Goal: Navigation & Orientation: Find specific page/section

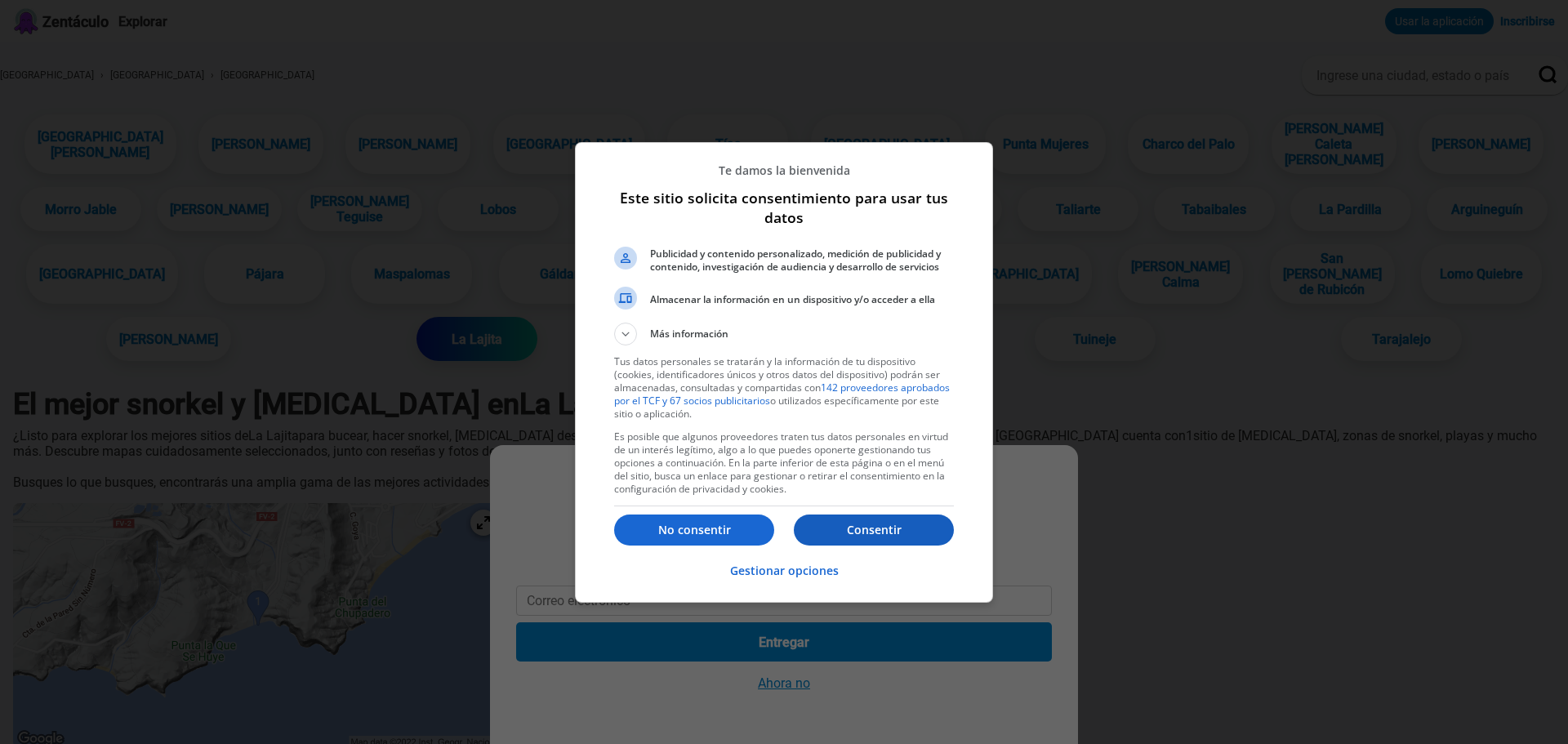
click at [900, 530] on p "Consentir" at bounding box center [873, 529] width 160 height 16
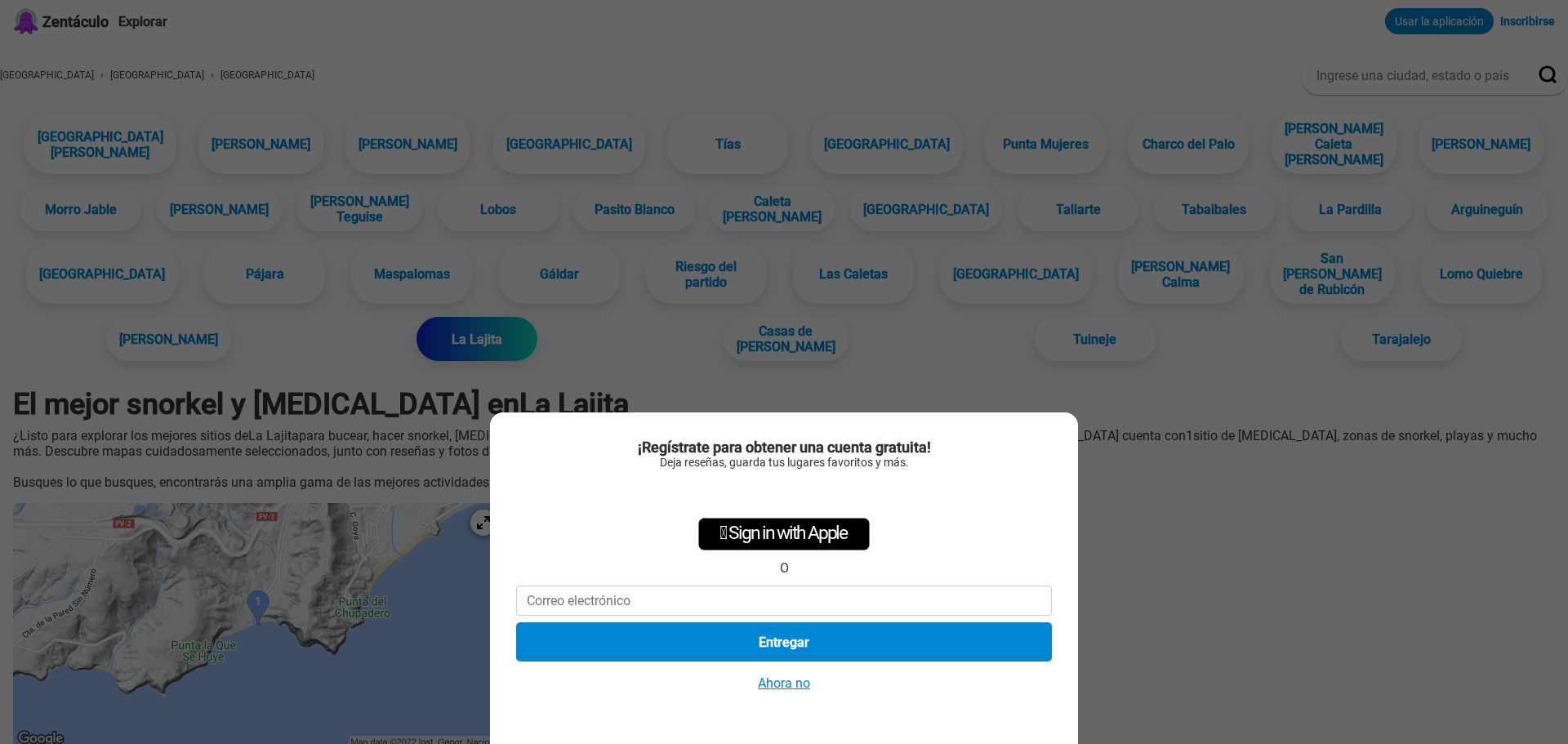
click at [785, 685] on font "Ahora no" at bounding box center [784, 683] width 53 height 15
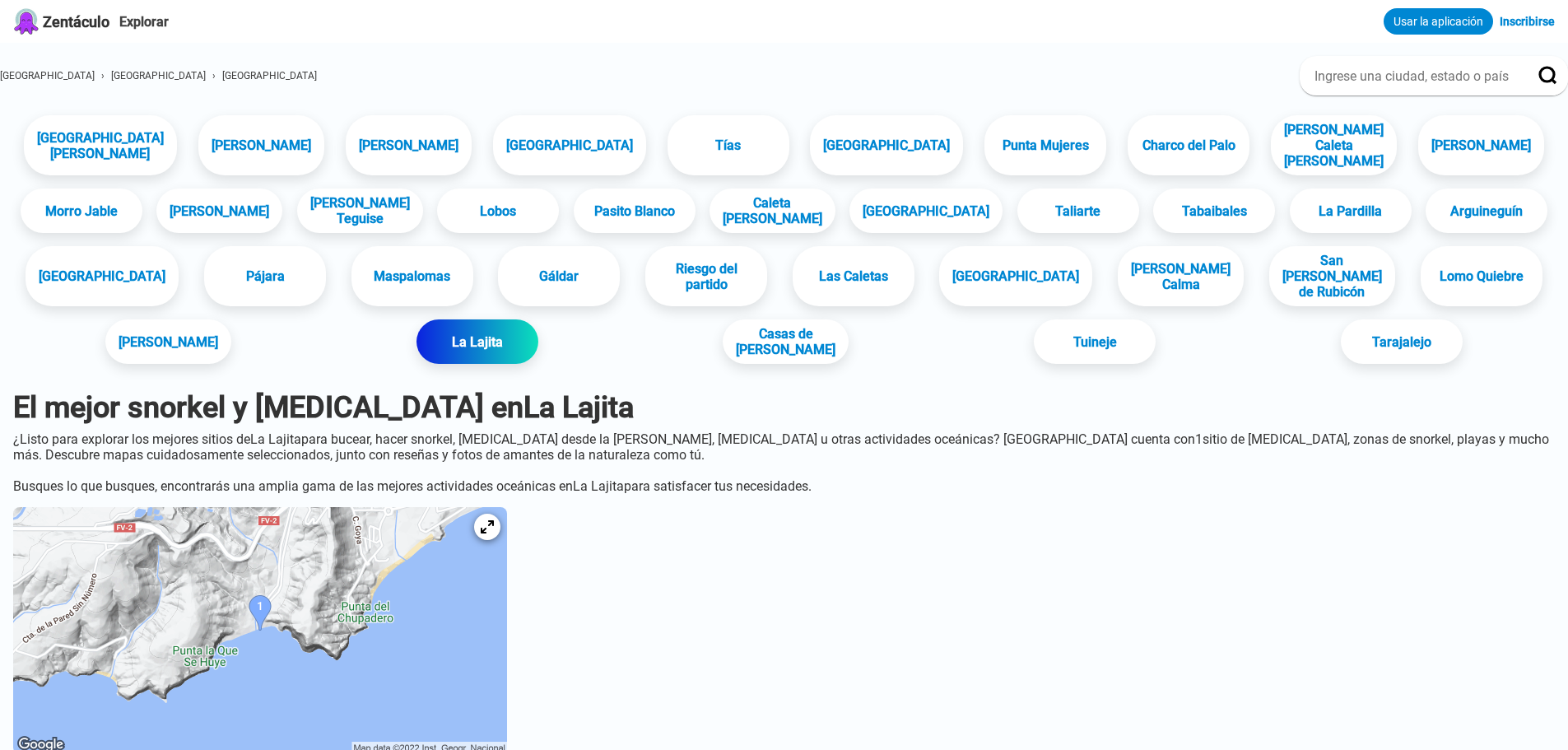
click at [440, 563] on img at bounding box center [259, 630] width 494 height 247
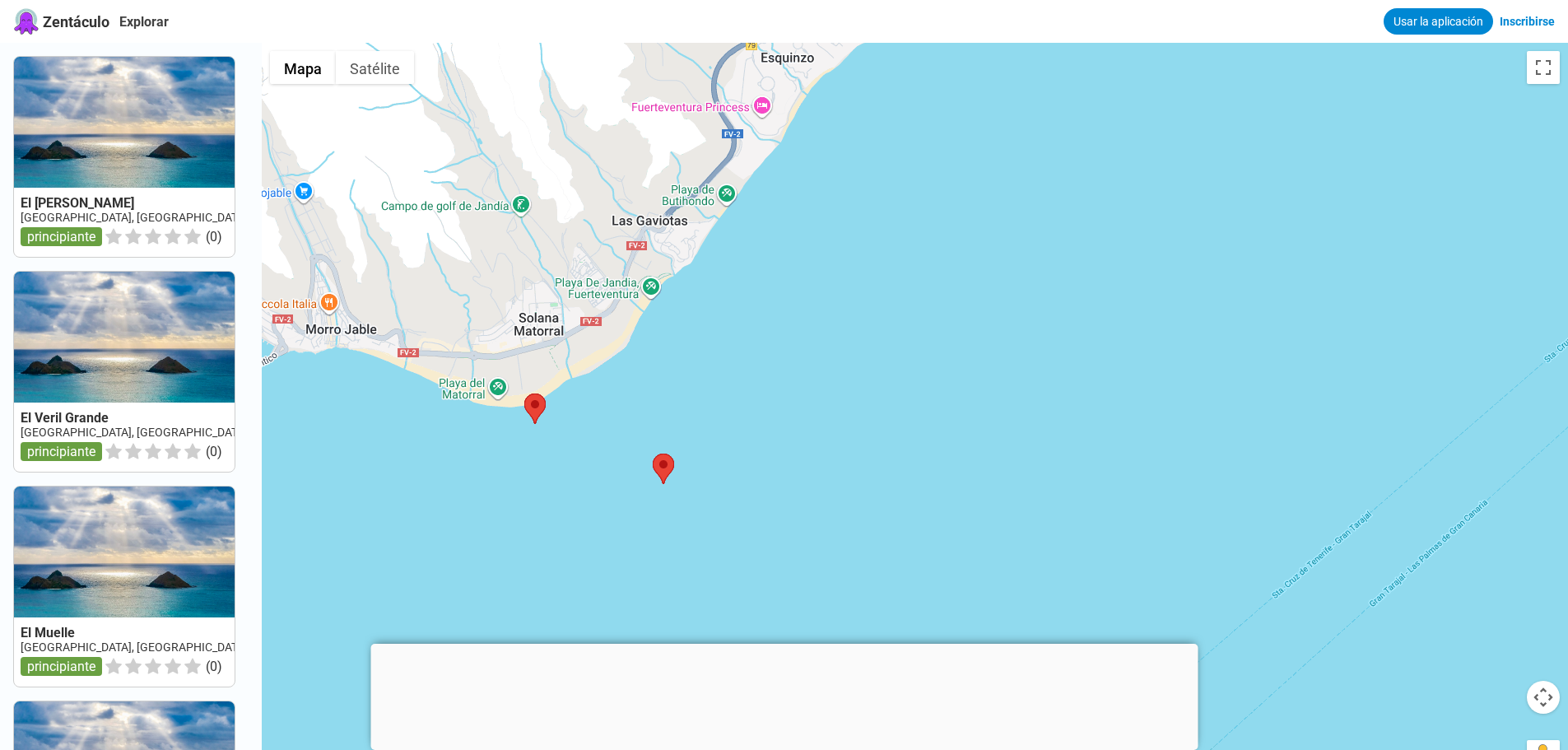
drag, startPoint x: 939, startPoint y: 219, endPoint x: 543, endPoint y: 472, distance: 469.9
click at [543, 472] on div at bounding box center [915, 418] width 1307 height 750
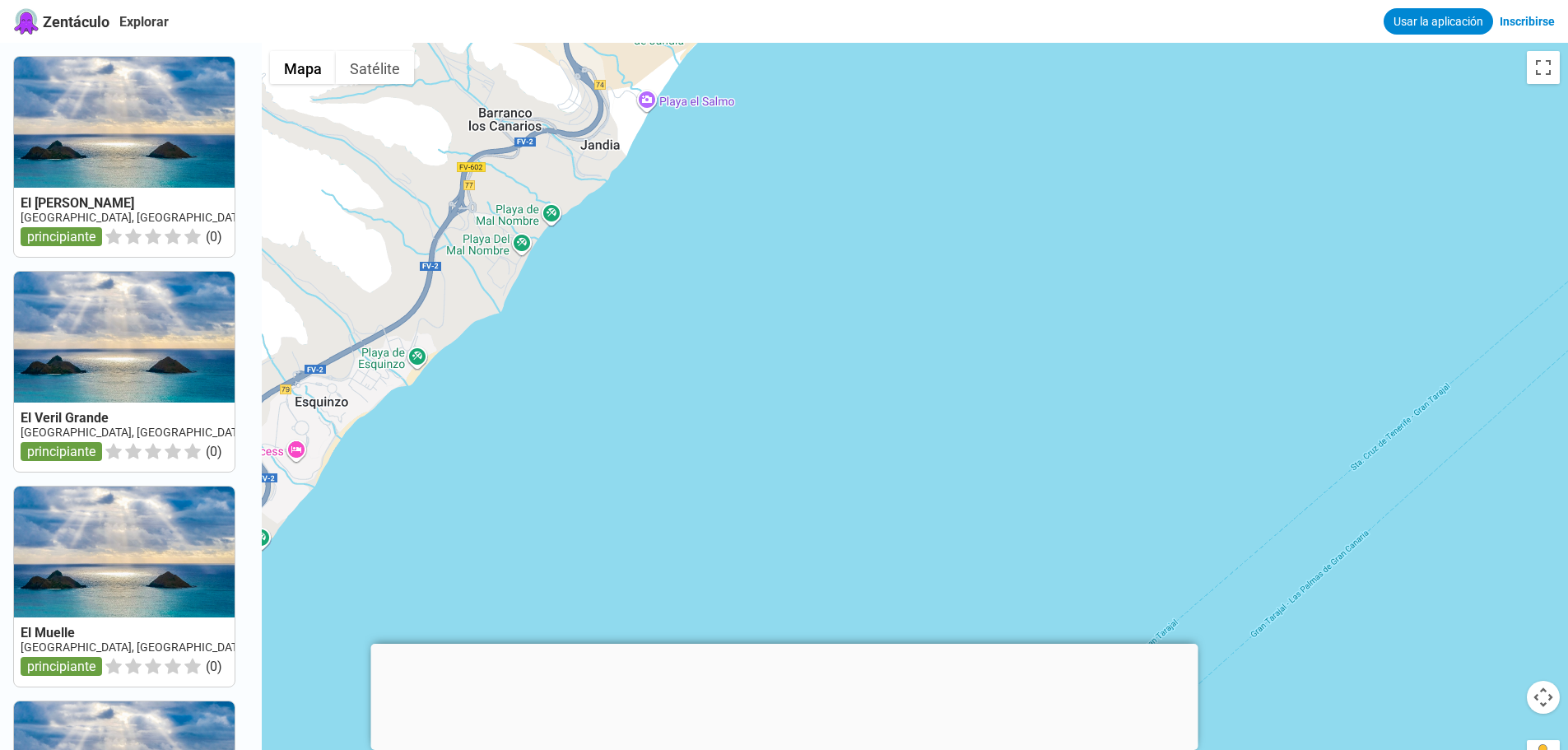
click at [455, 589] on div at bounding box center [915, 418] width 1307 height 750
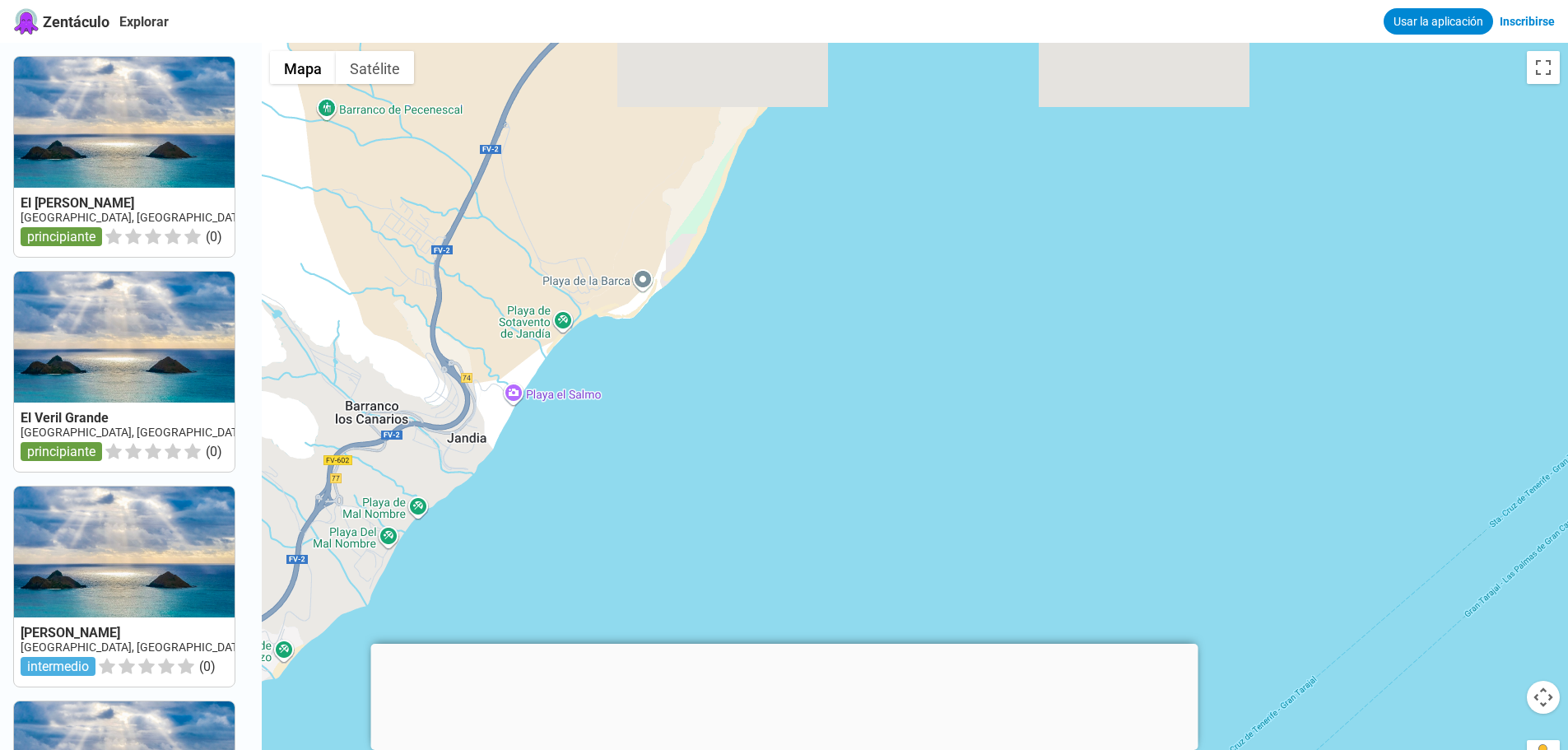
drag, startPoint x: 767, startPoint y: 298, endPoint x: 634, endPoint y: 594, distance: 324.5
click at [634, 594] on div at bounding box center [915, 418] width 1307 height 750
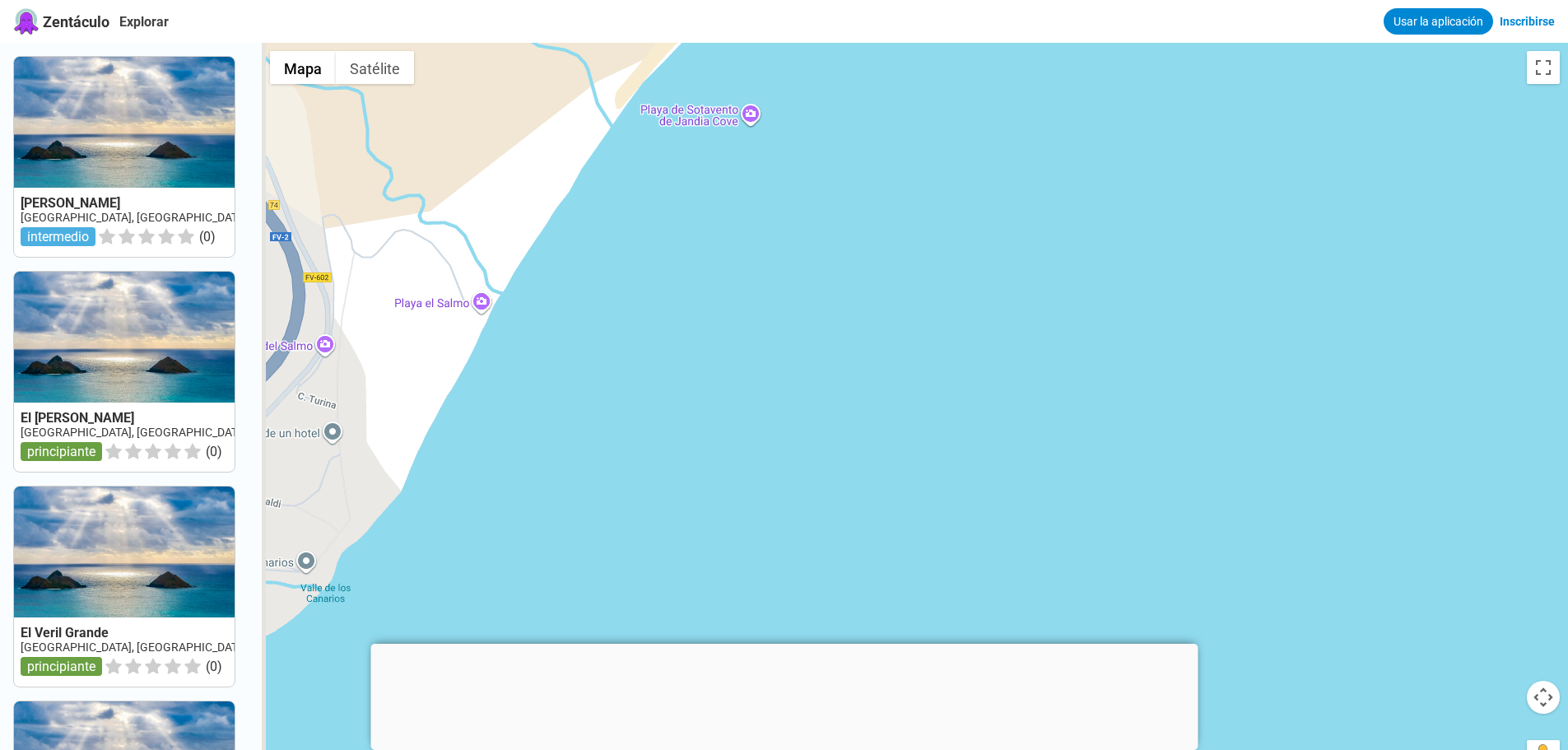
drag, startPoint x: 422, startPoint y: 329, endPoint x: 630, endPoint y: 346, distance: 208.7
click at [630, 346] on div at bounding box center [915, 418] width 1307 height 750
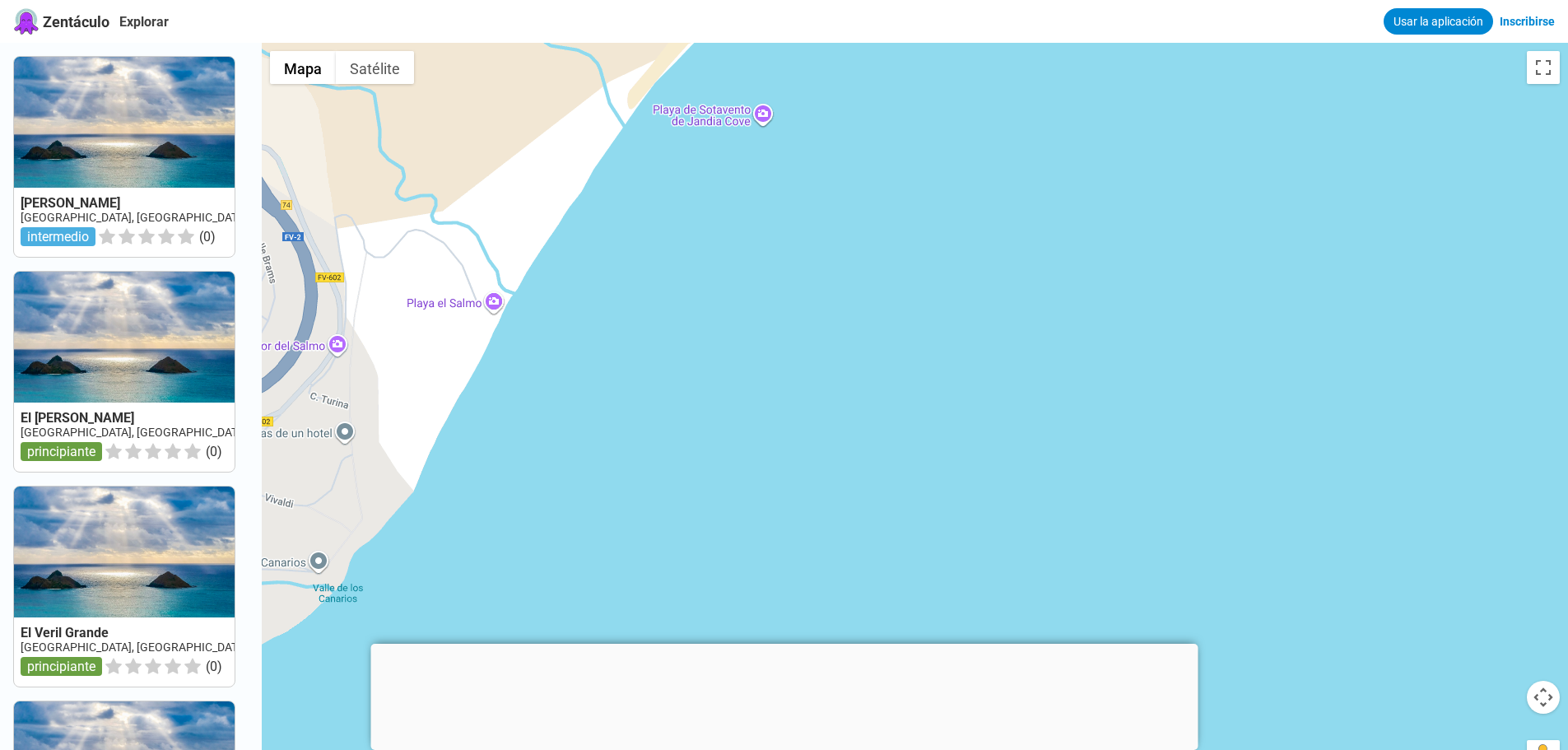
click at [501, 307] on div at bounding box center [915, 418] width 1307 height 750
